Goal: Check status: Check status

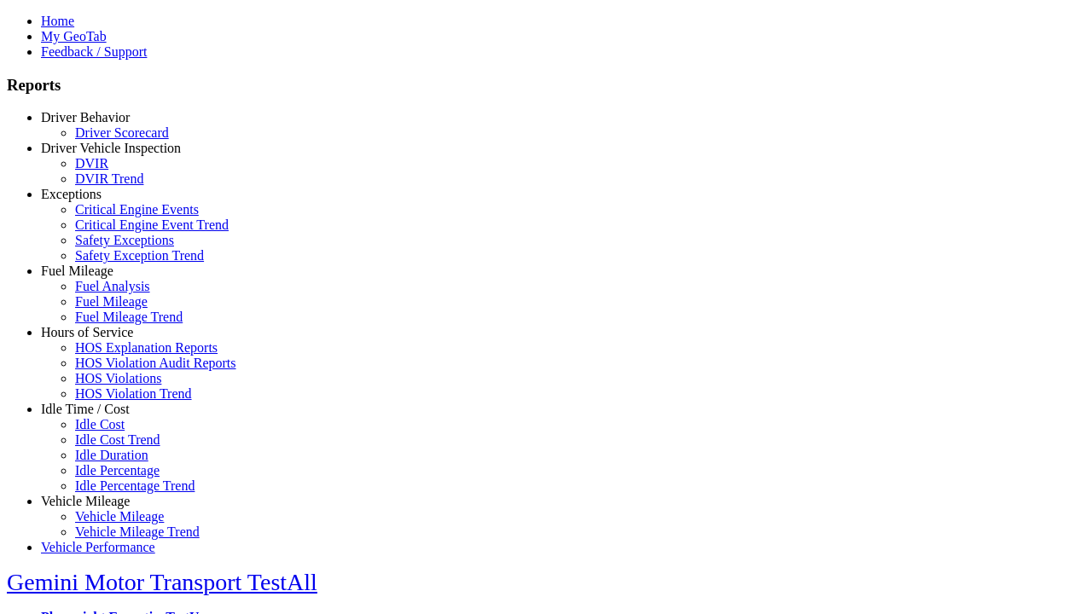
click at [98, 201] on link "Exceptions" at bounding box center [71, 194] width 61 height 15
click at [111, 263] on link "Safety Exception Trend" at bounding box center [139, 255] width 129 height 15
select select "**"
type input "*********"
